Goal: Register for event/course

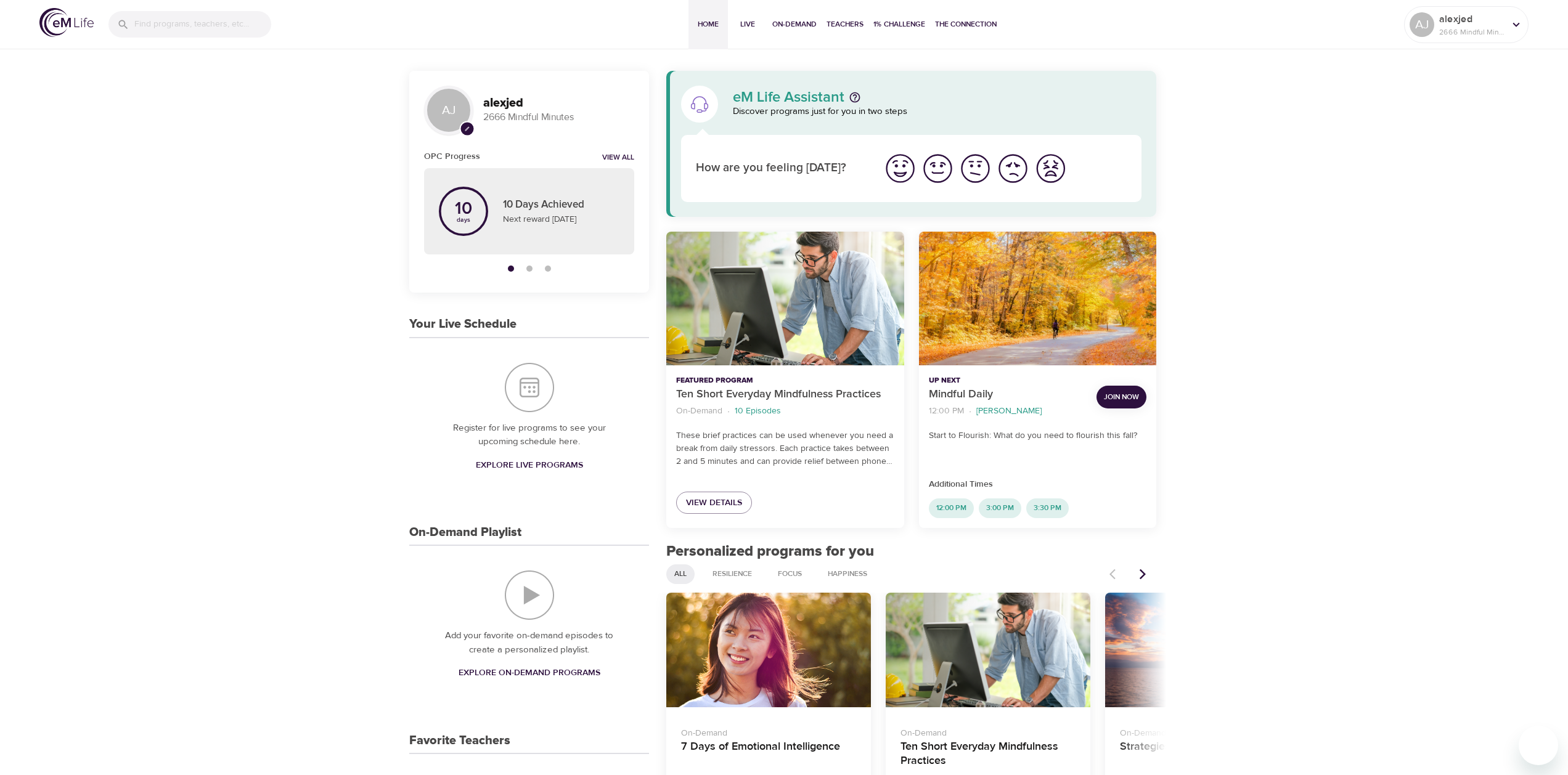
click at [534, 461] on span "Explore Live Programs" at bounding box center [529, 465] width 107 height 15
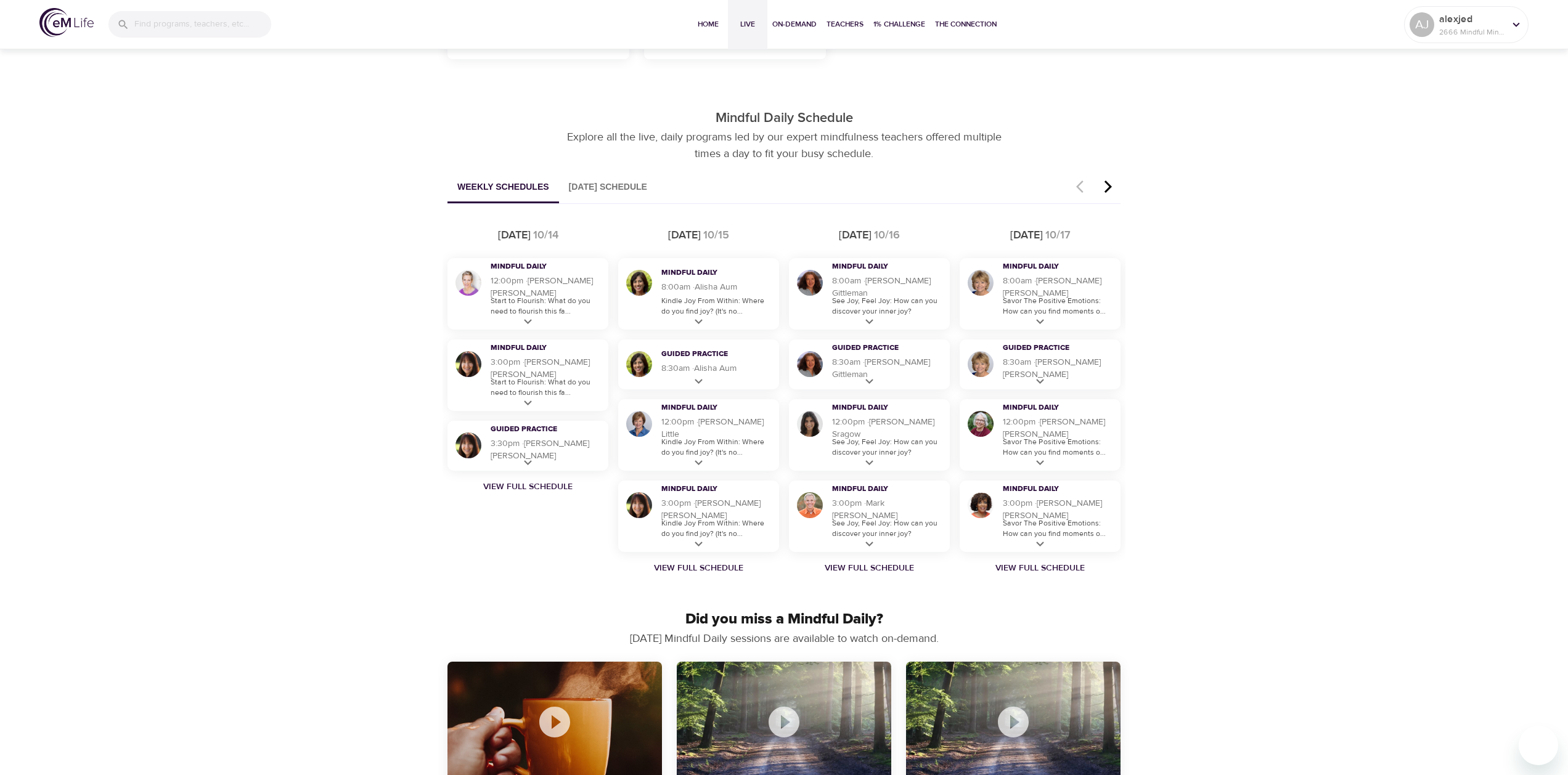
scroll to position [622, 0]
click at [649, 192] on button "[DATE] Schedule" at bounding box center [608, 188] width 98 height 31
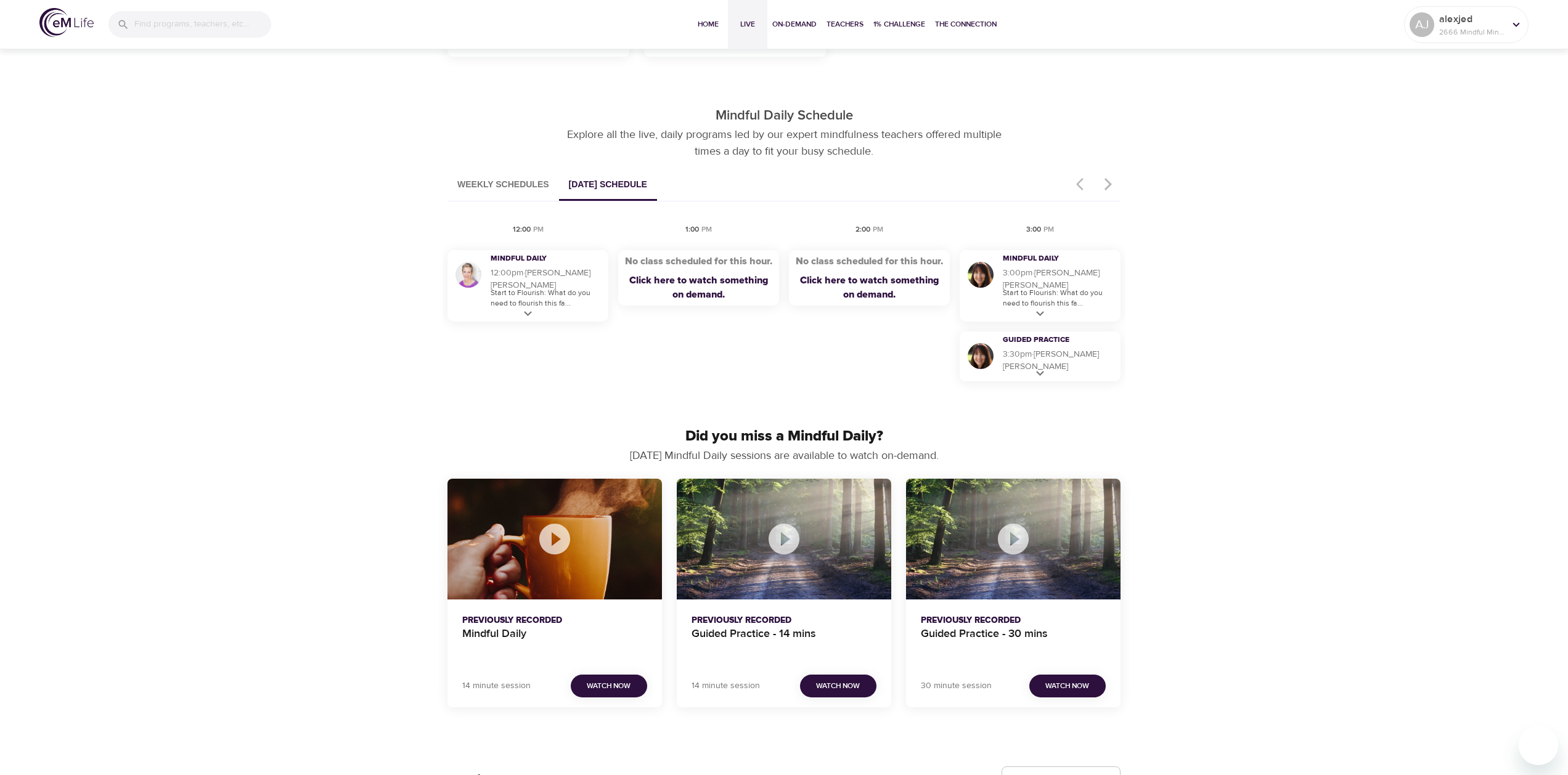
scroll to position [485, 0]
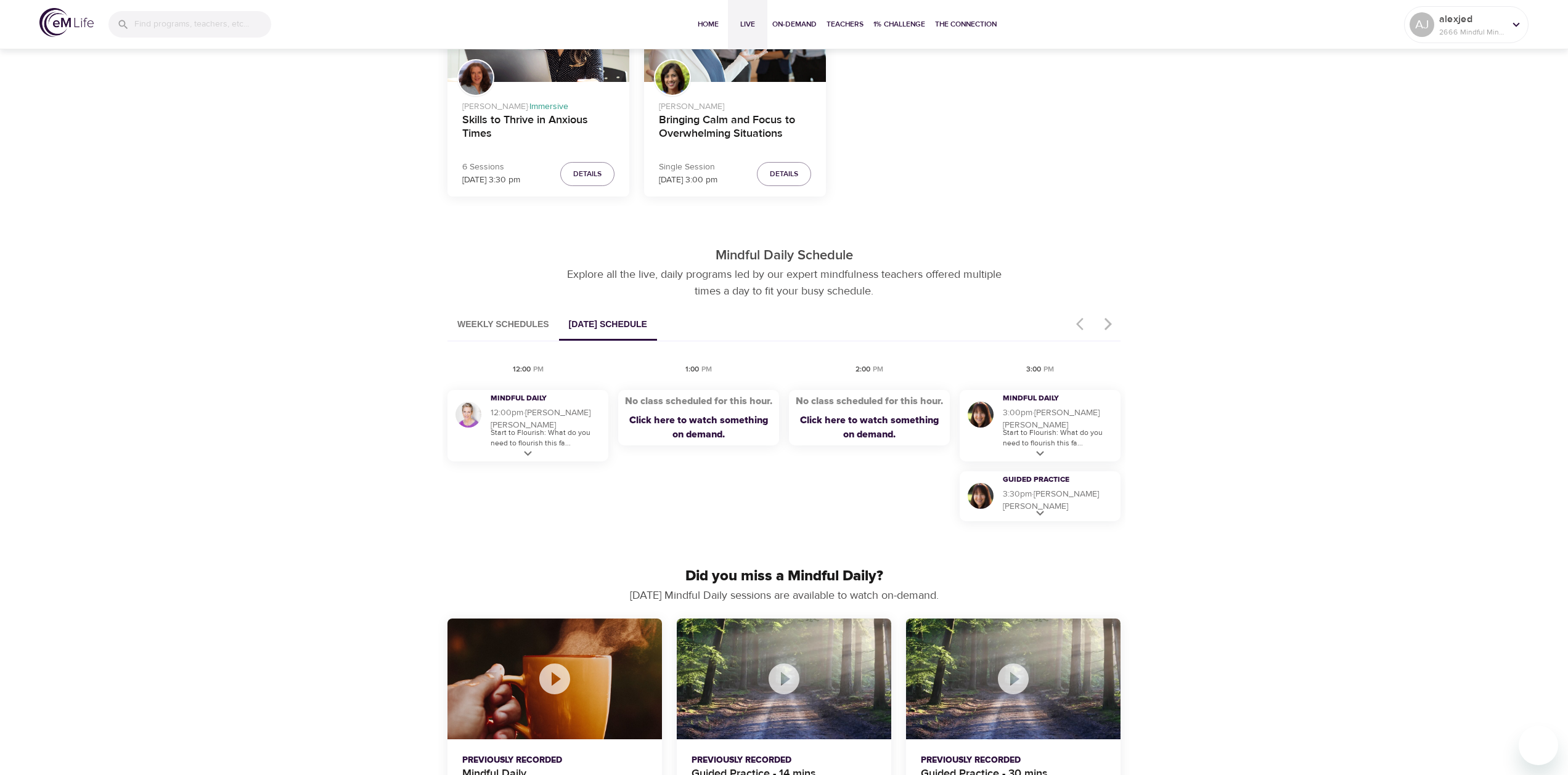
click at [504, 325] on button "Weekly Schedules" at bounding box center [503, 325] width 112 height 31
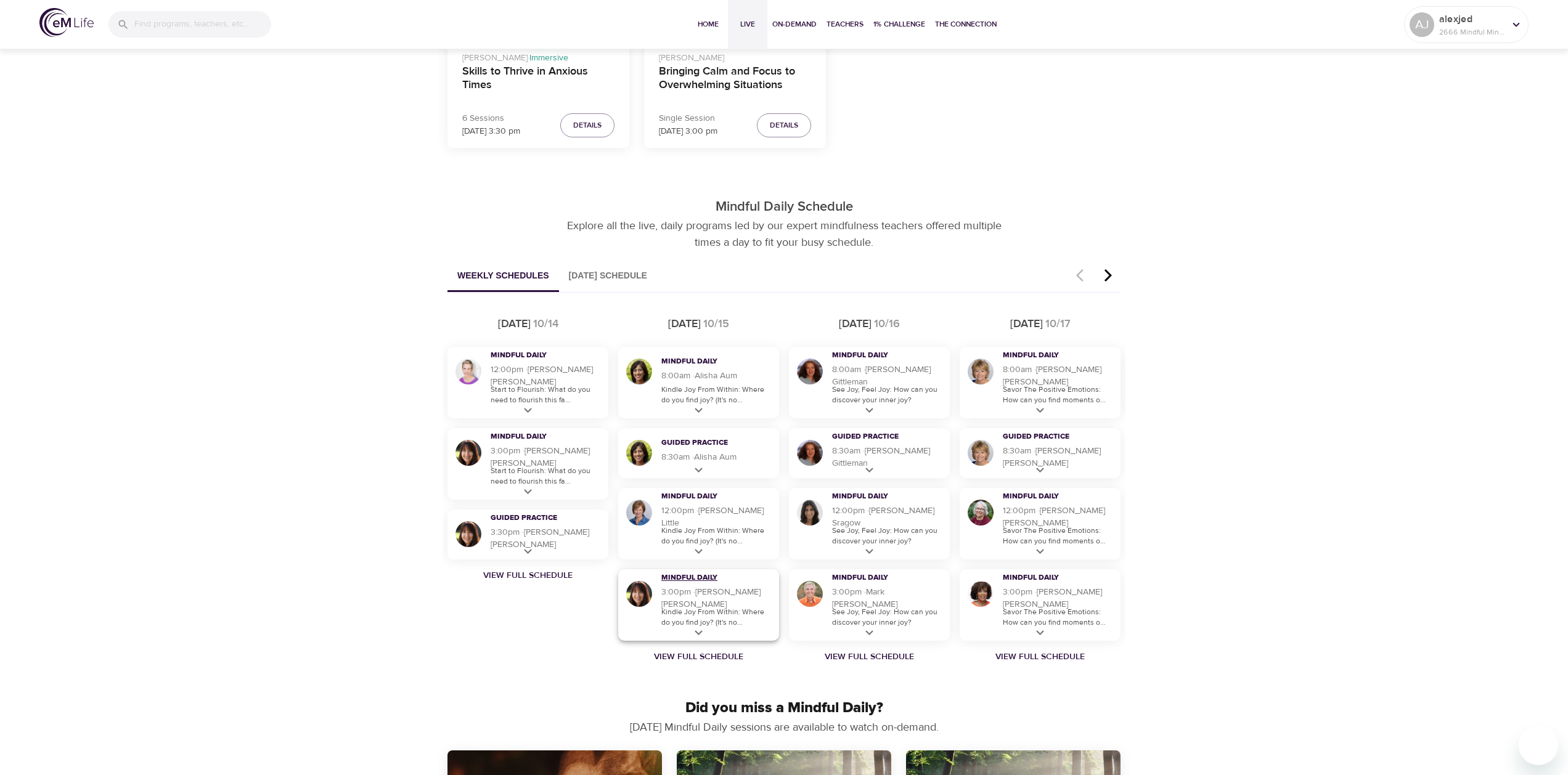
scroll to position [591, 0]
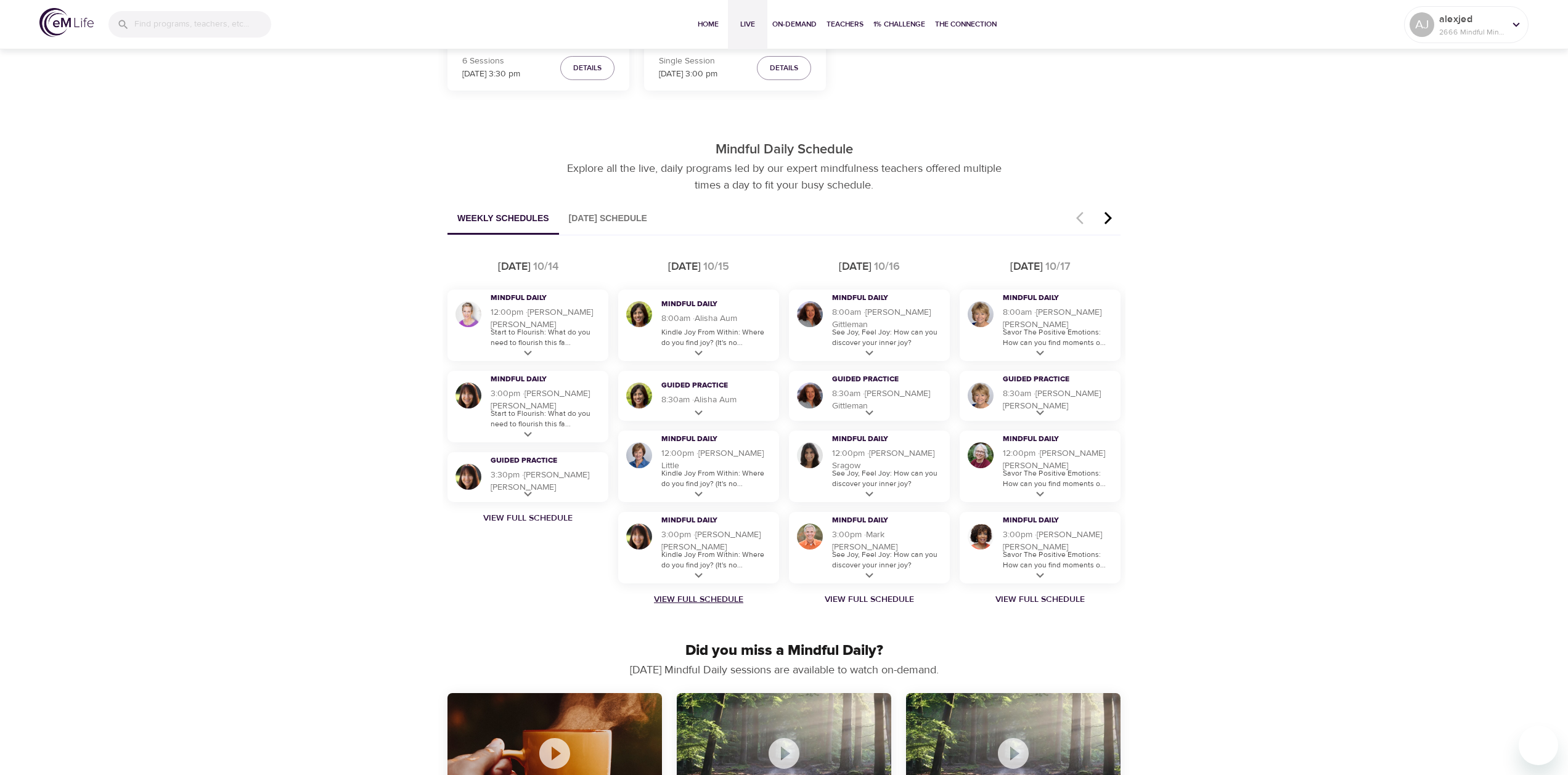
click at [712, 598] on link "View Full Schedule" at bounding box center [699, 599] width 171 height 12
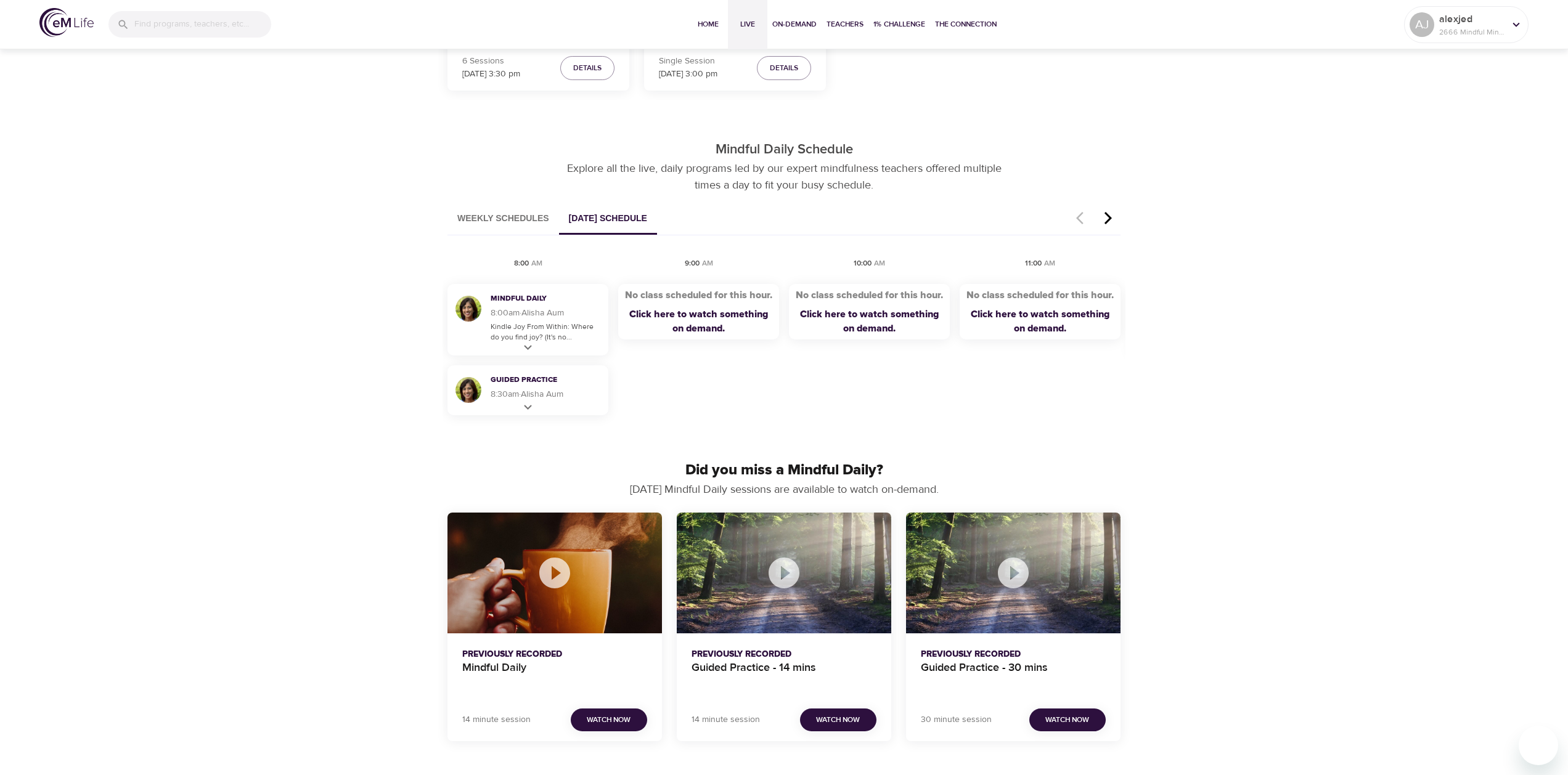
click at [1110, 220] on icon "button" at bounding box center [1108, 217] width 7 height 12
click at [1083, 218] on icon "button" at bounding box center [1083, 218] width 18 height 15
click at [1102, 220] on icon "button" at bounding box center [1107, 218] width 18 height 15
click at [1107, 220] on icon "button" at bounding box center [1107, 218] width 18 height 15
click at [1105, 221] on icon "button" at bounding box center [1107, 218] width 18 height 15
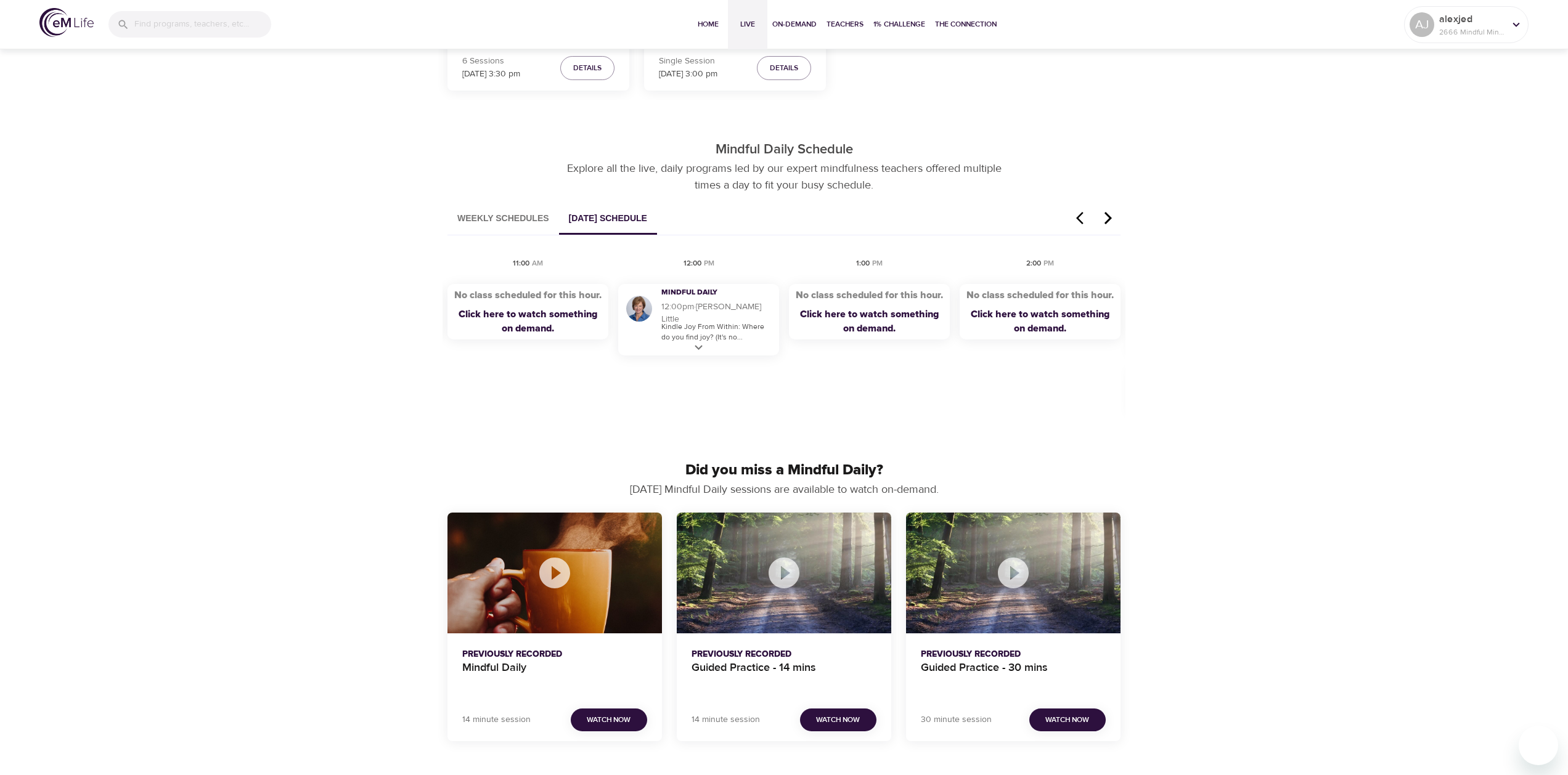
click at [1108, 221] on icon "button" at bounding box center [1108, 217] width 7 height 12
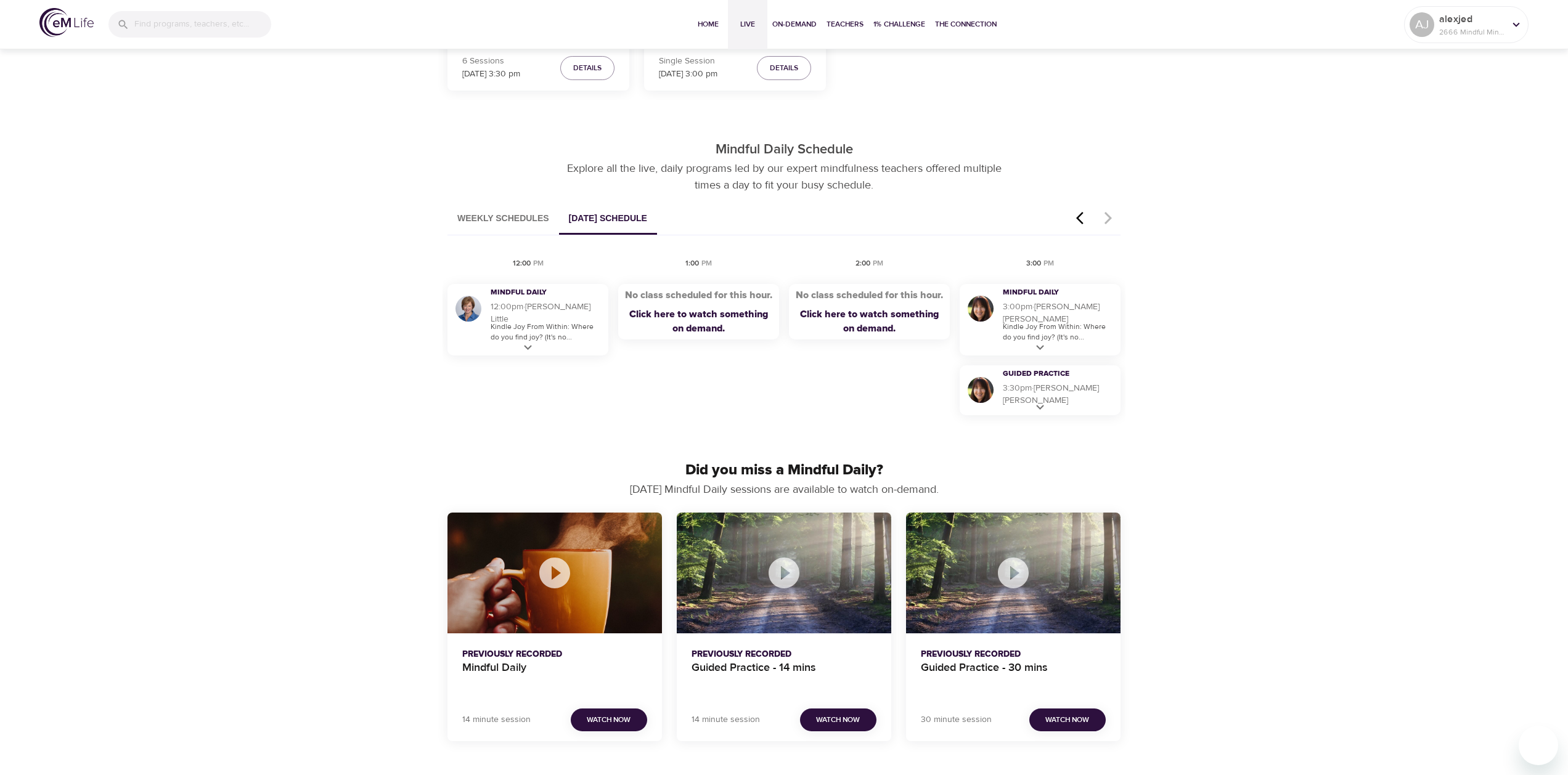
click at [544, 222] on button "Weekly Schedules" at bounding box center [503, 219] width 112 height 31
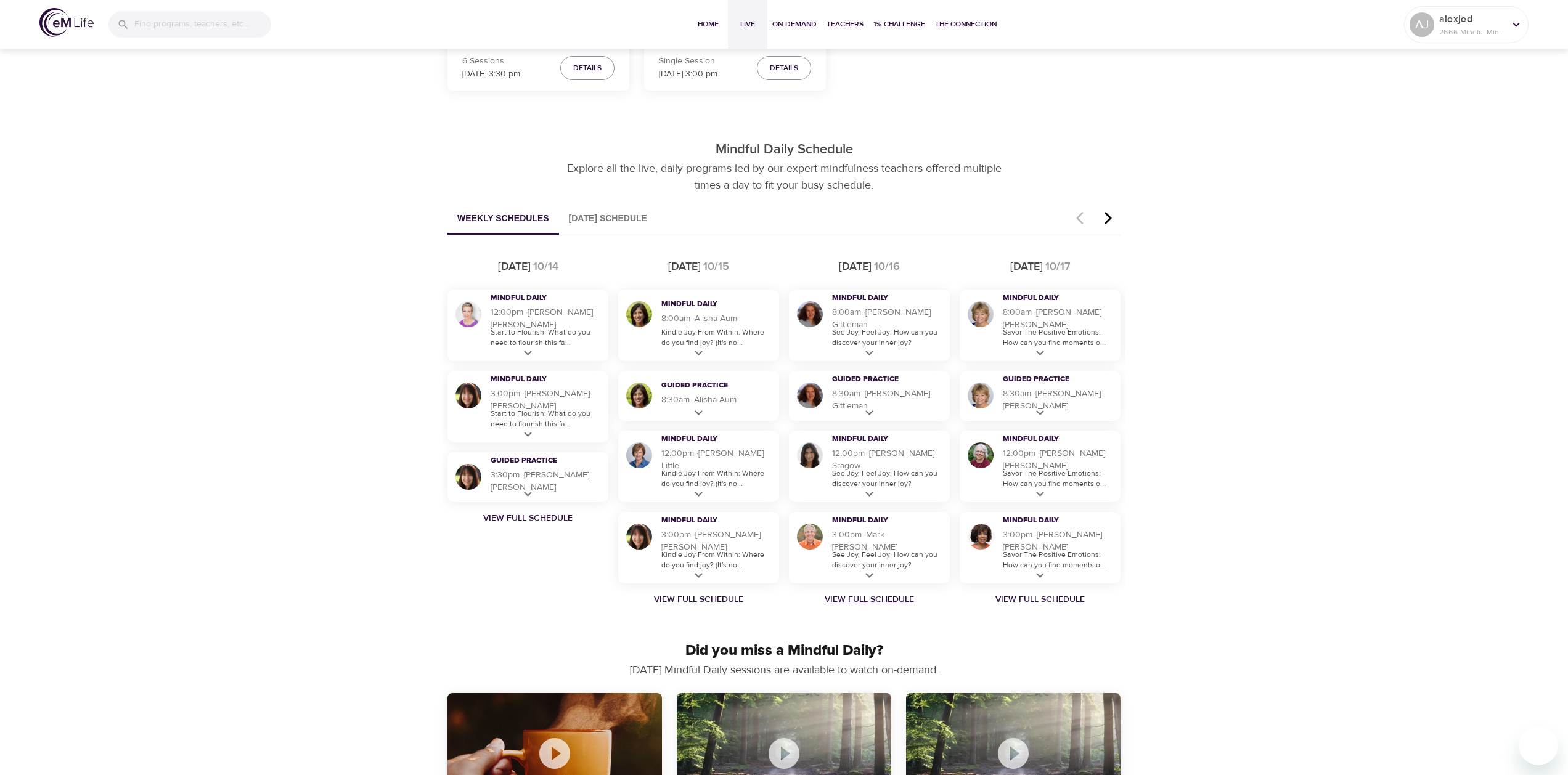
click at [874, 596] on link "View Full Schedule" at bounding box center [869, 599] width 171 height 12
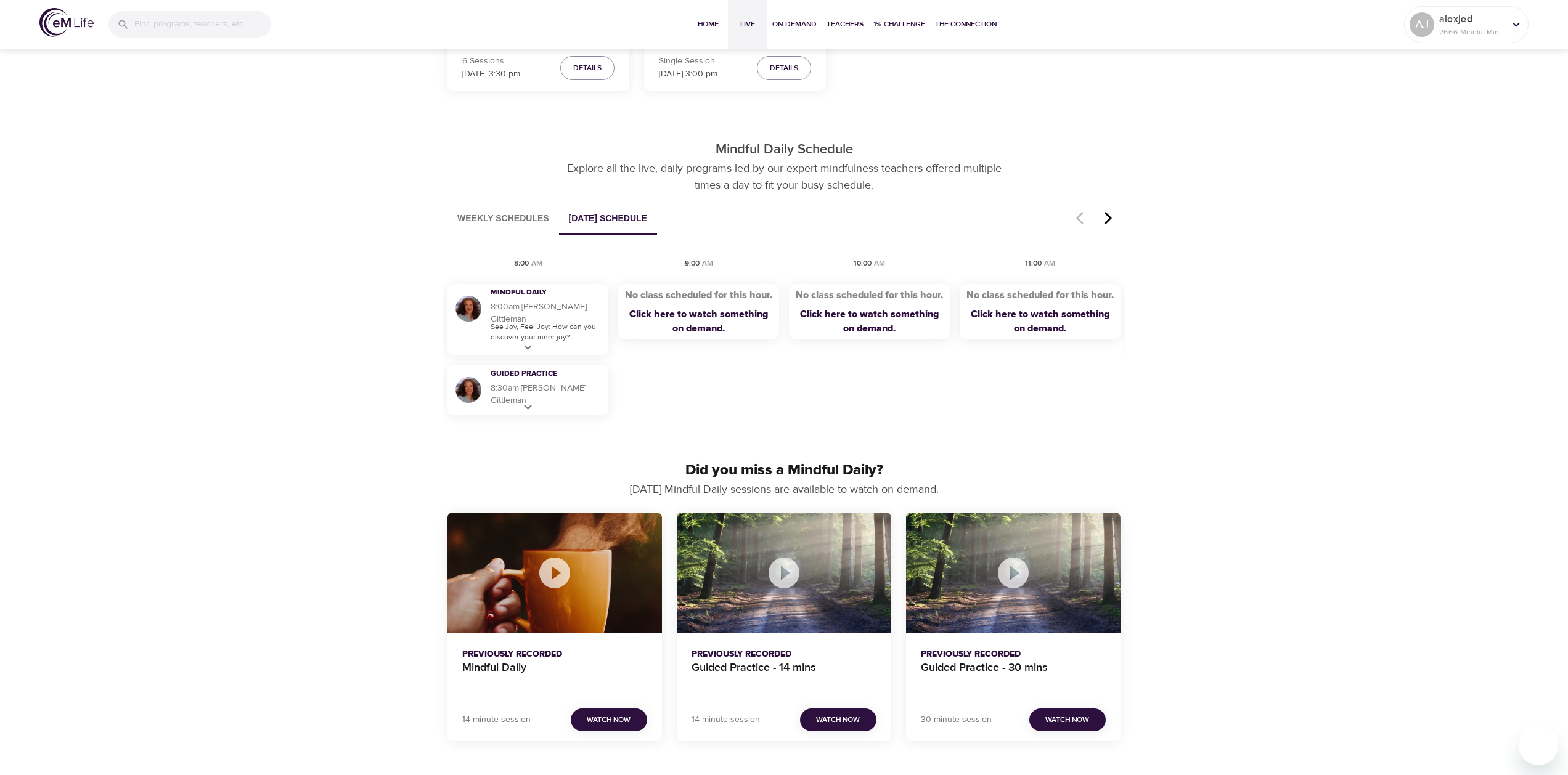
click at [1110, 218] on icon "button" at bounding box center [1108, 217] width 7 height 12
click at [473, 215] on button "Weekly Schedules" at bounding box center [503, 219] width 112 height 31
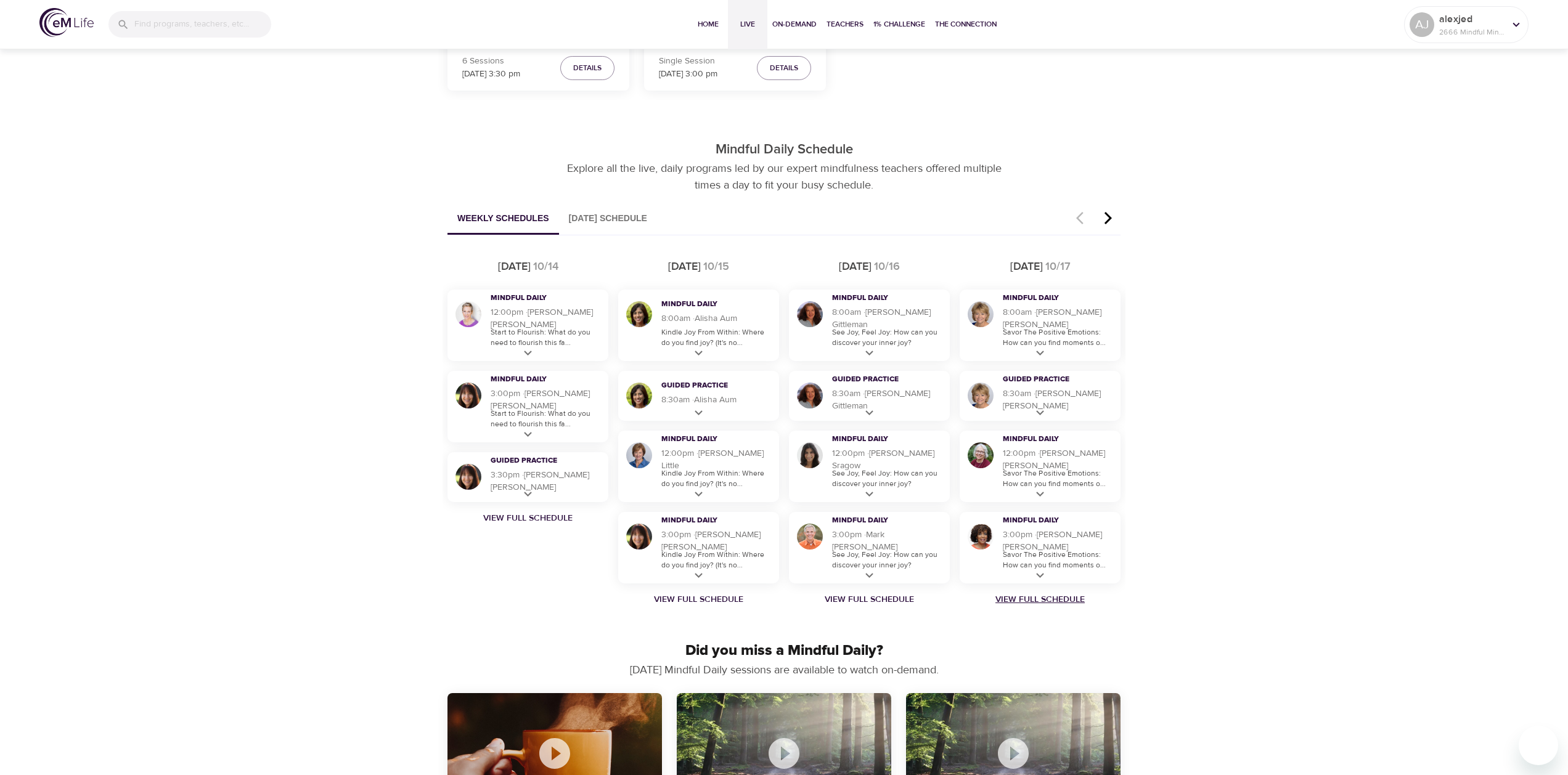
click at [1045, 599] on link "View Full Schedule" at bounding box center [1040, 599] width 171 height 12
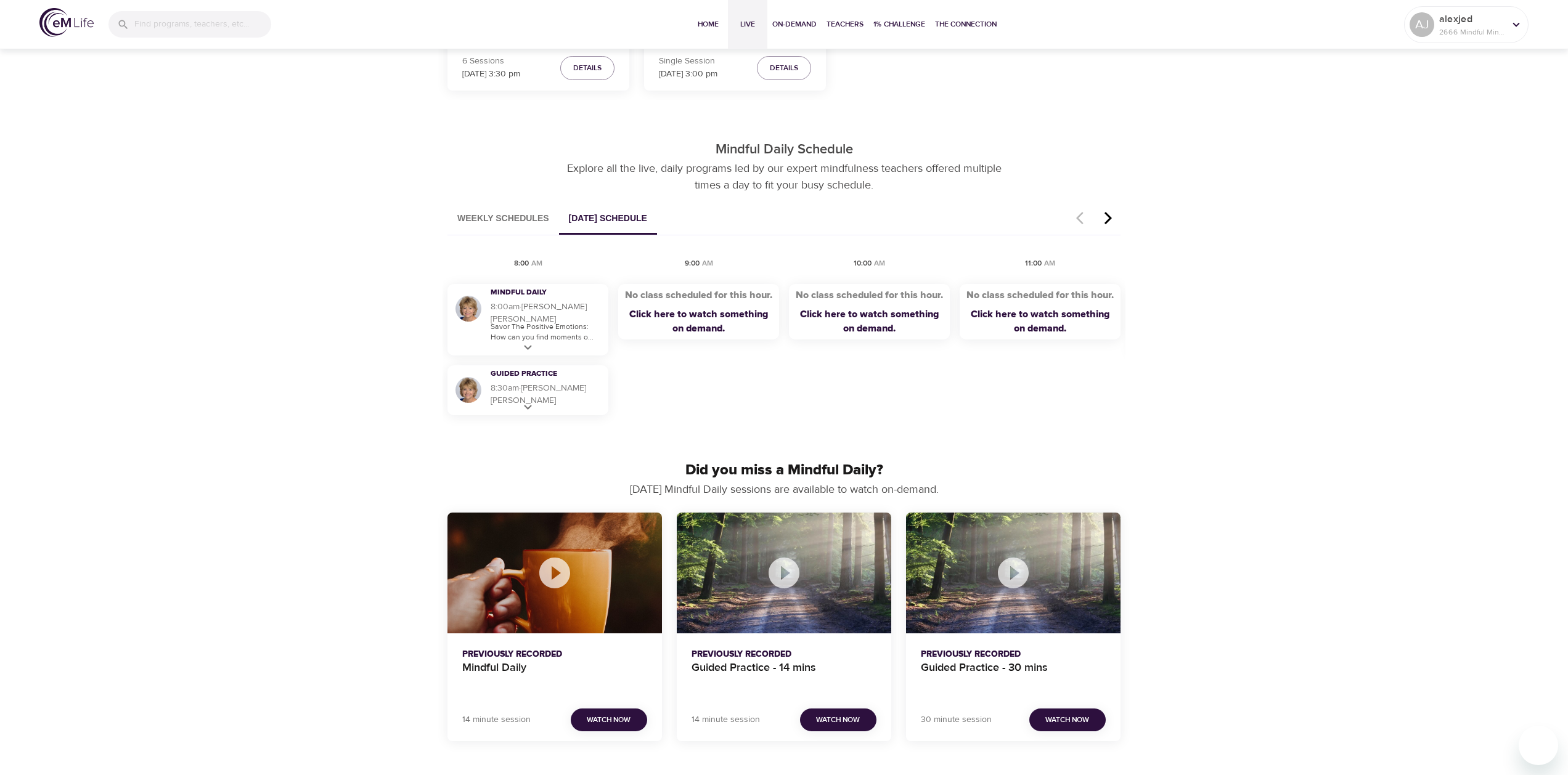
click at [1112, 220] on icon "button" at bounding box center [1107, 218] width 18 height 15
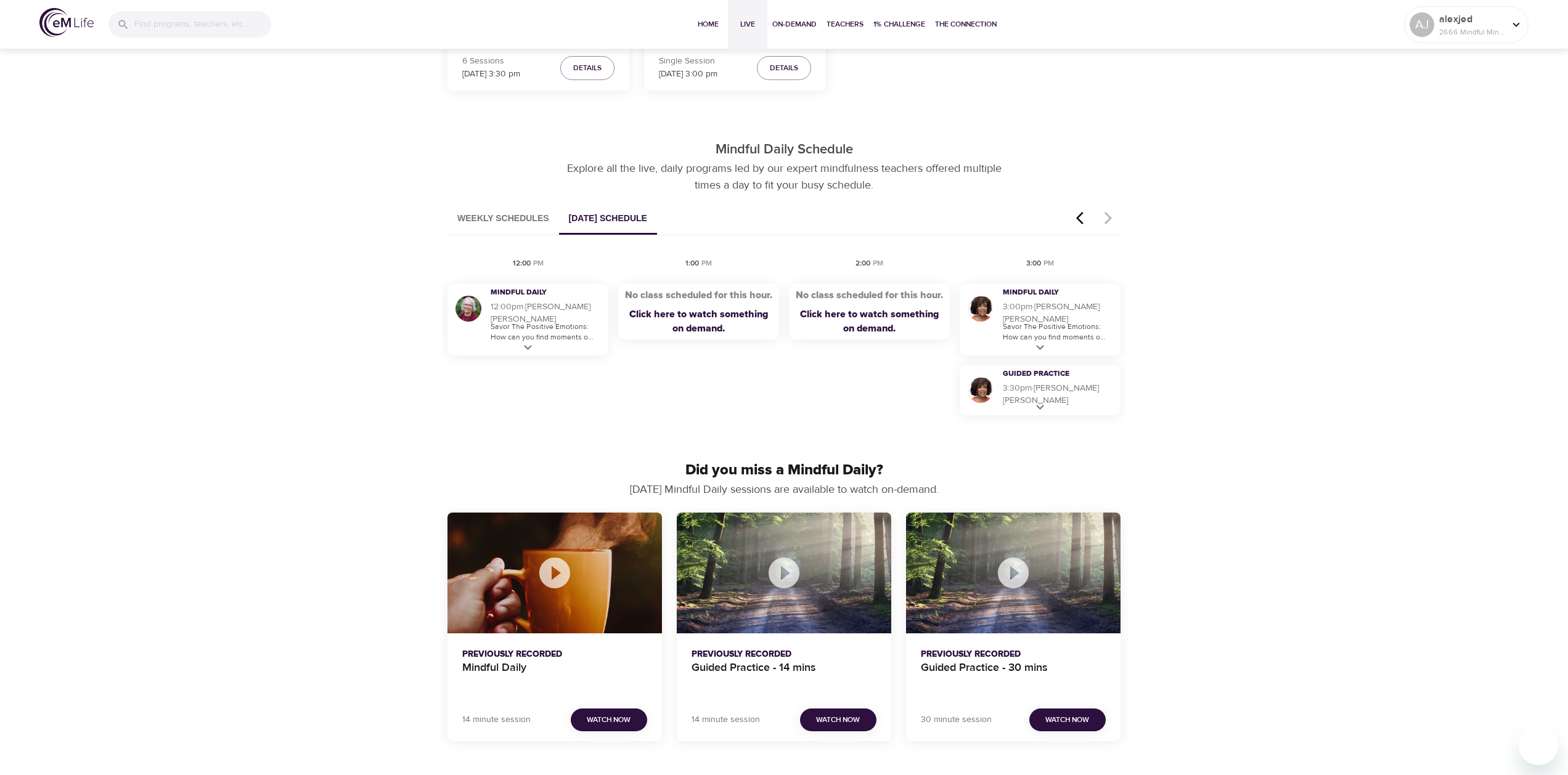
click at [528, 223] on button "Weekly Schedules" at bounding box center [503, 219] width 112 height 31
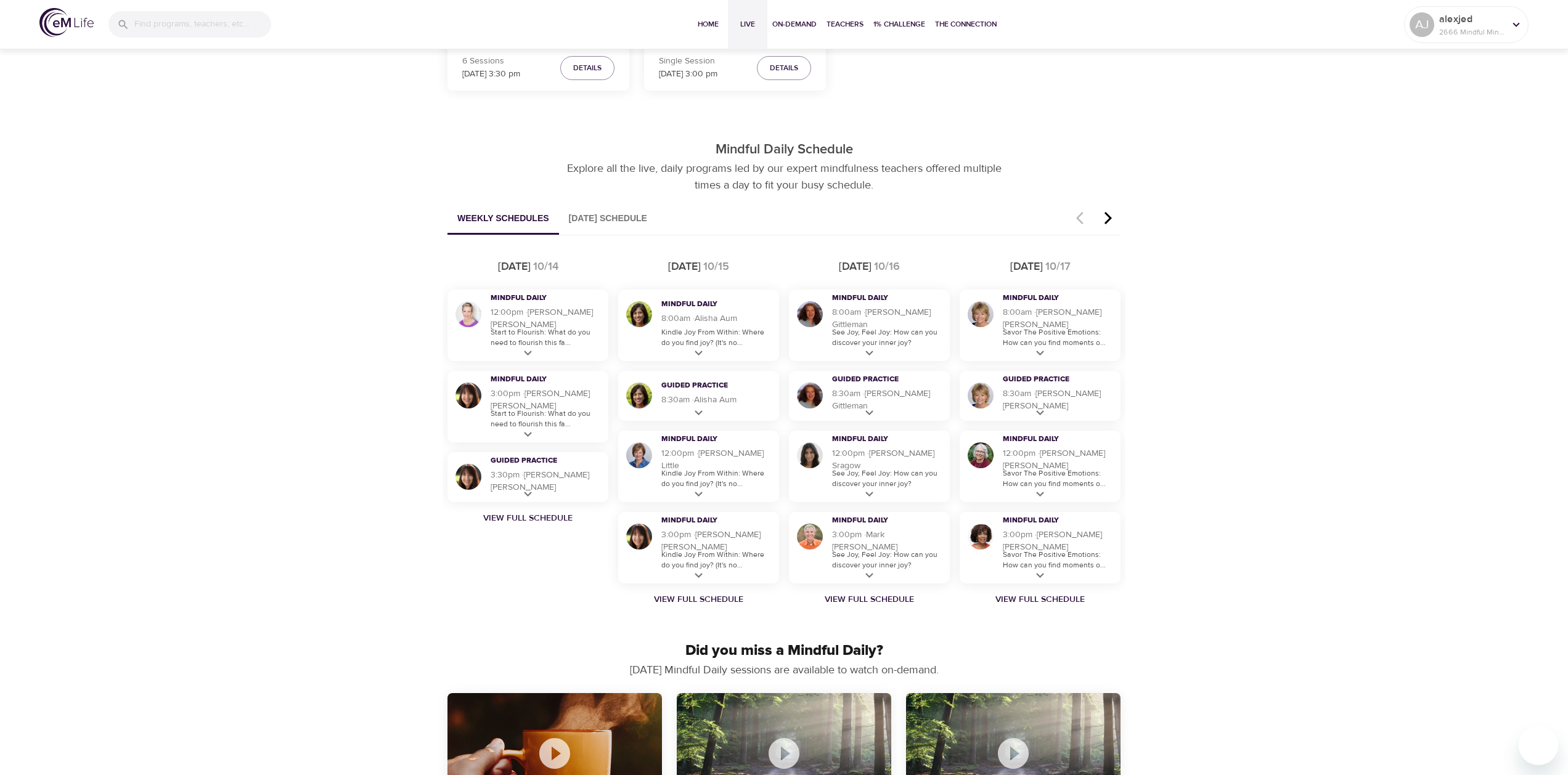
click at [1105, 220] on icon "button" at bounding box center [1107, 218] width 18 height 15
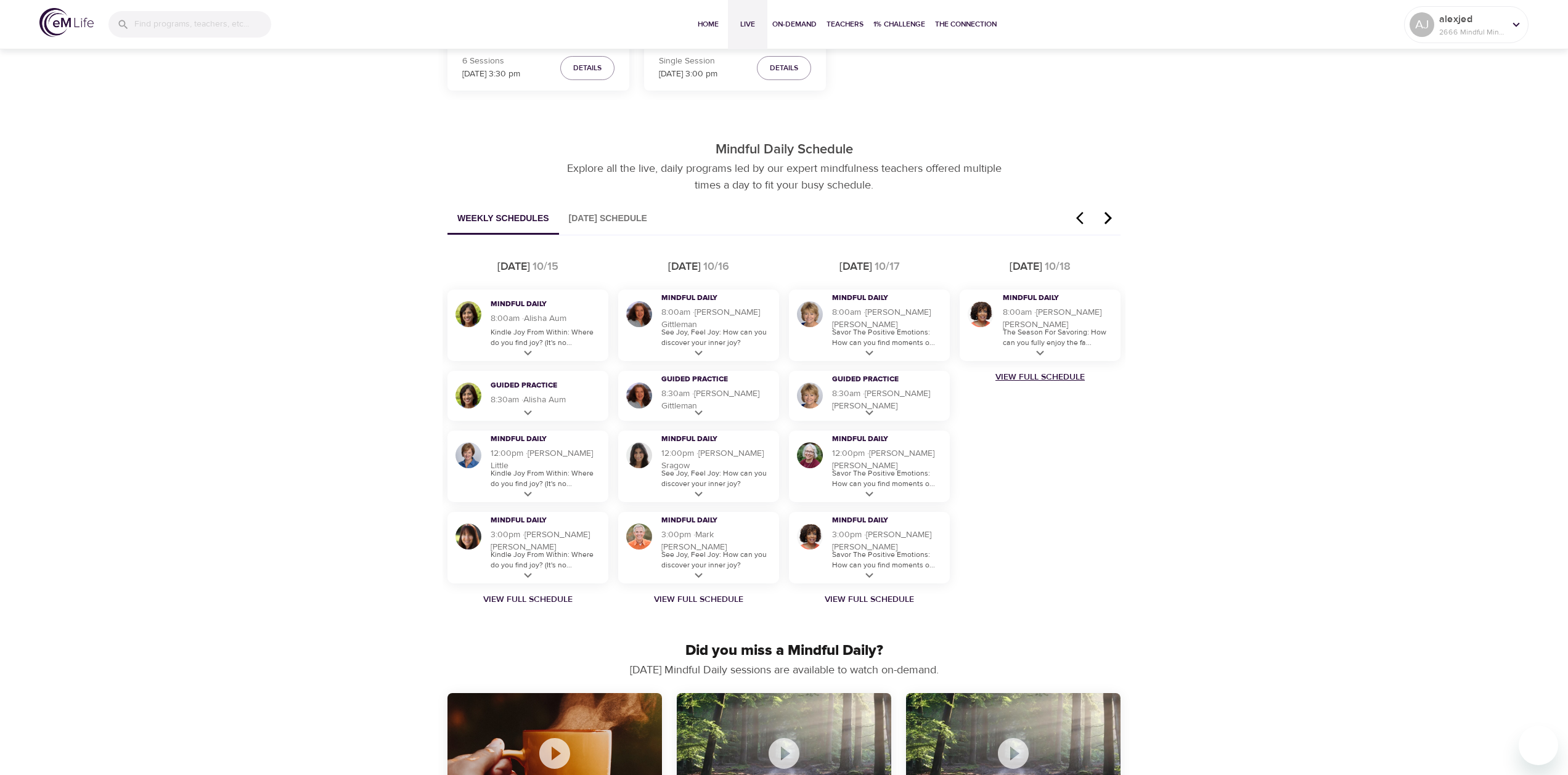
click at [1056, 376] on link "View Full Schedule" at bounding box center [1040, 377] width 171 height 12
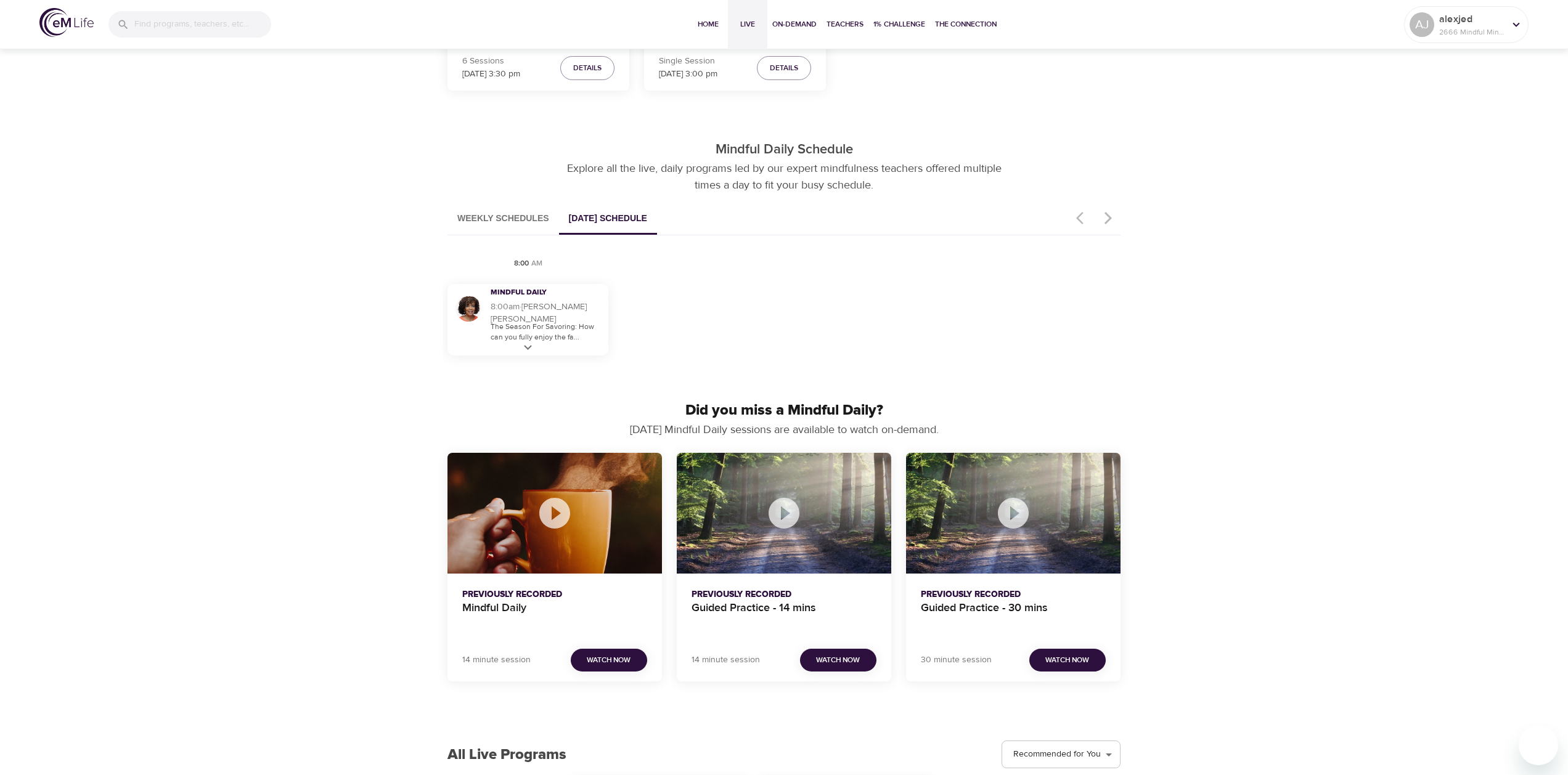
click at [493, 221] on button "Weekly Schedules" at bounding box center [503, 219] width 112 height 31
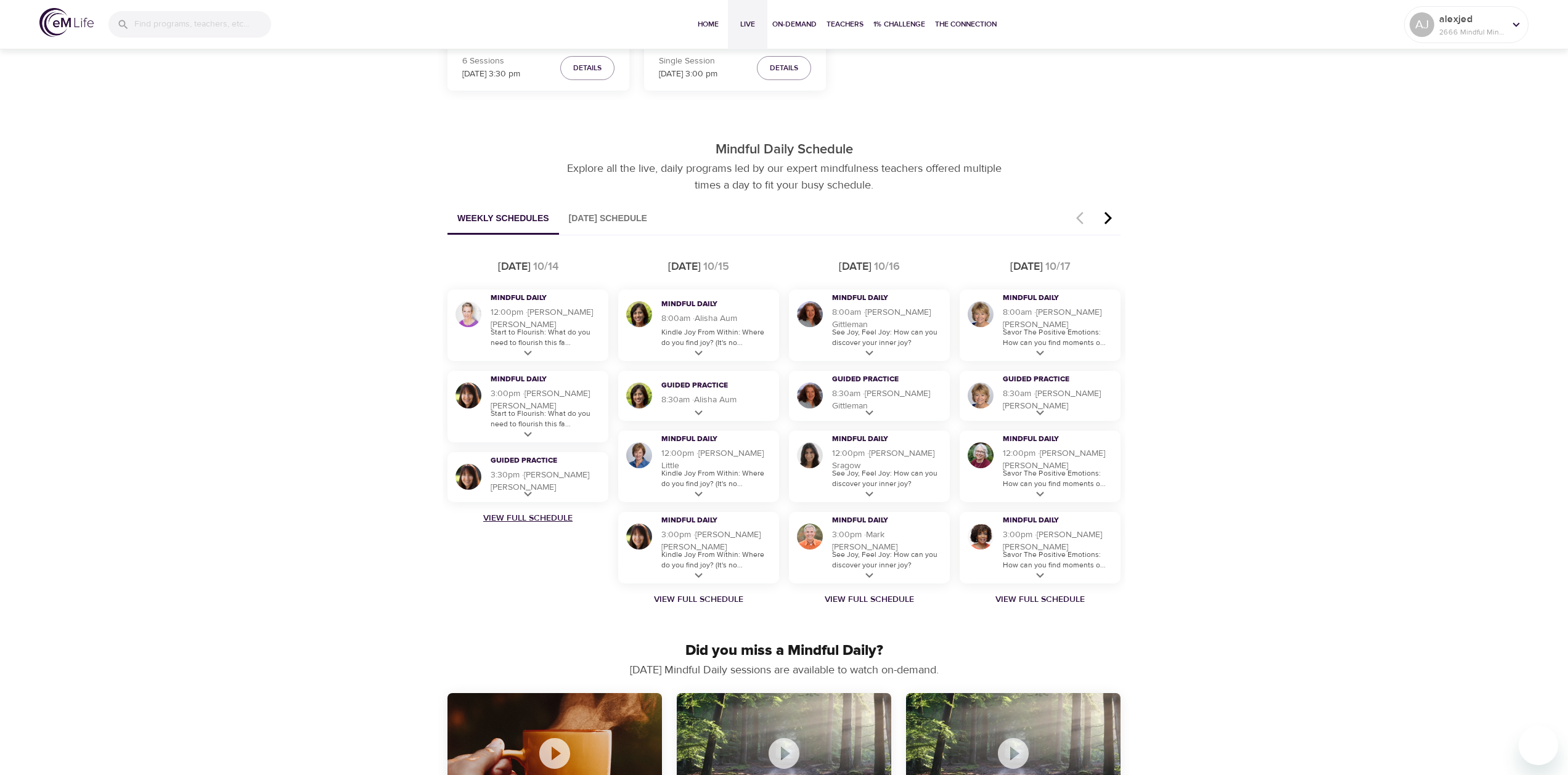
click at [529, 517] on link "View Full Schedule" at bounding box center [528, 518] width 171 height 12
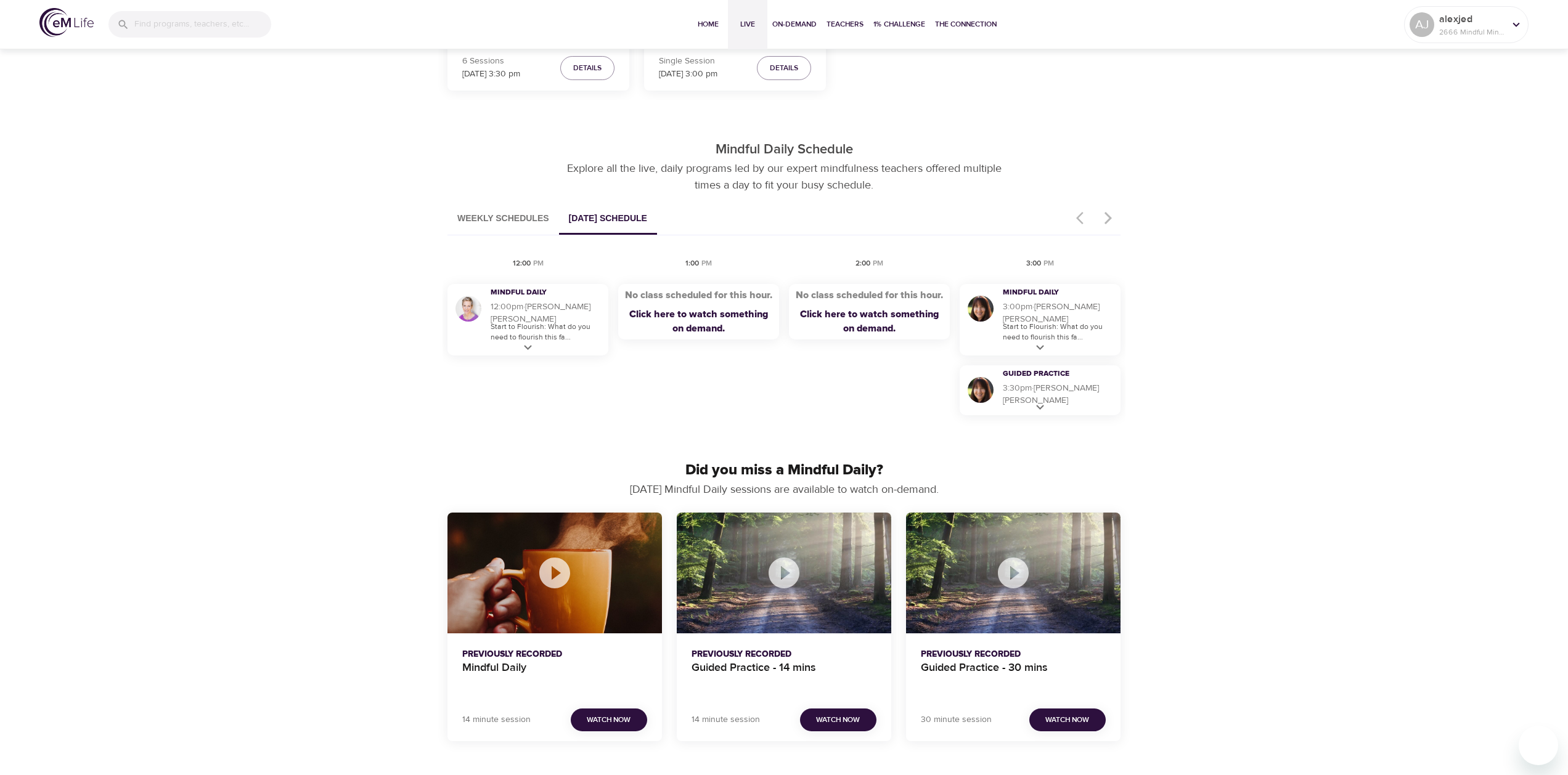
click at [488, 220] on button "Weekly Schedules" at bounding box center [503, 219] width 112 height 31
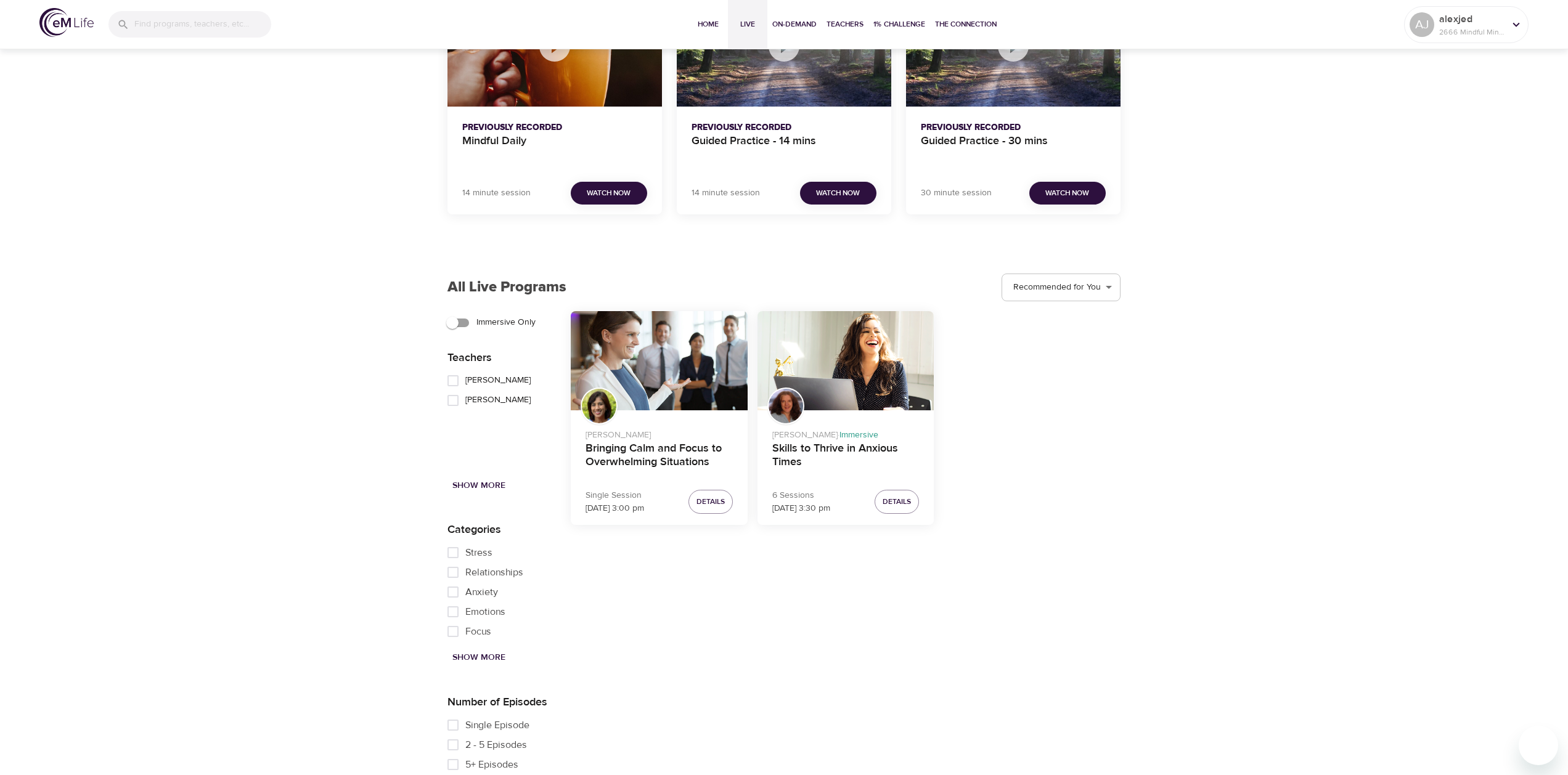
scroll to position [0, 0]
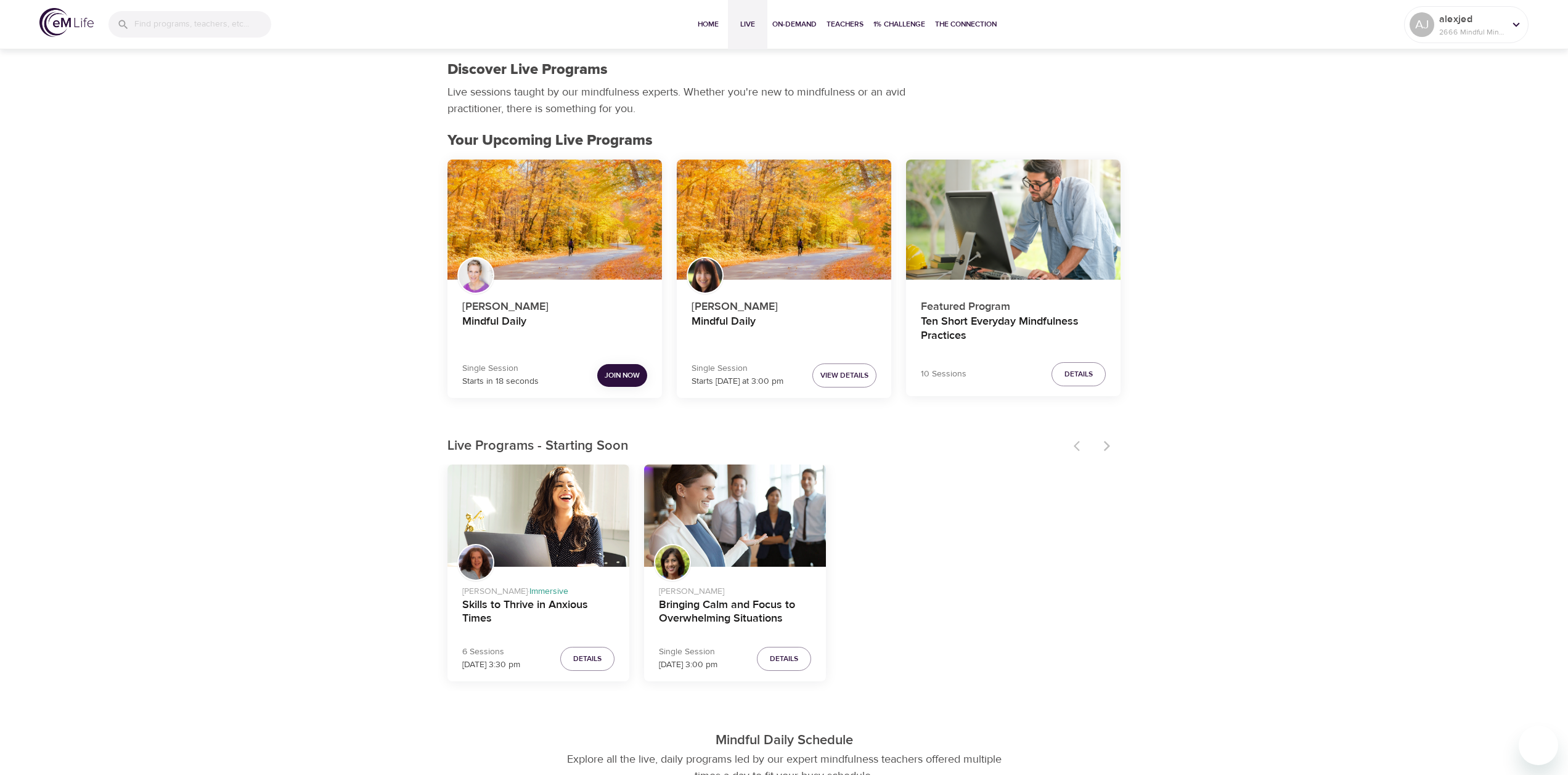
click at [624, 382] on button "Join Now" at bounding box center [622, 375] width 50 height 23
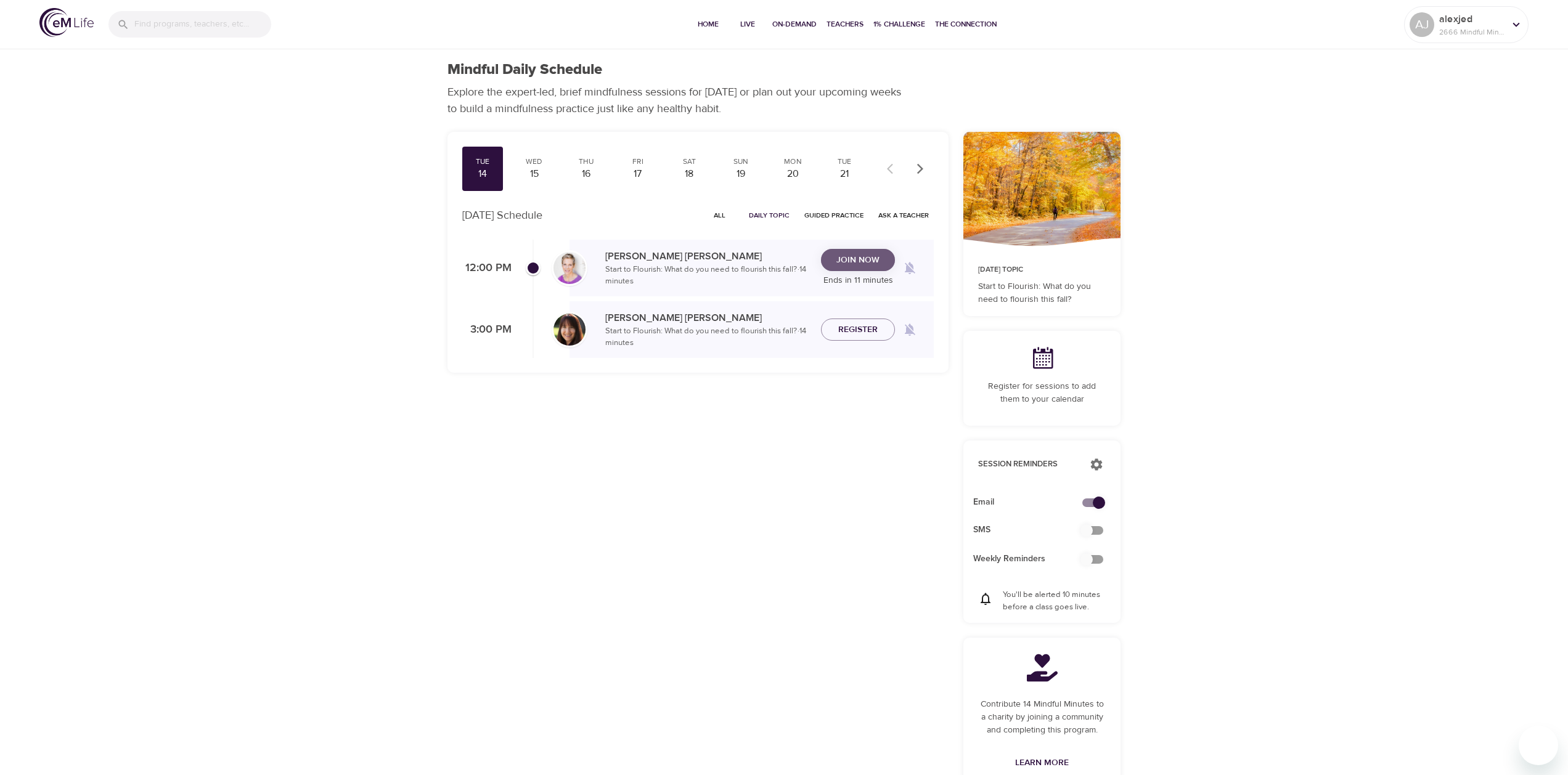
click at [840, 261] on span "Join Now" at bounding box center [858, 260] width 43 height 15
